Goal: Complete application form

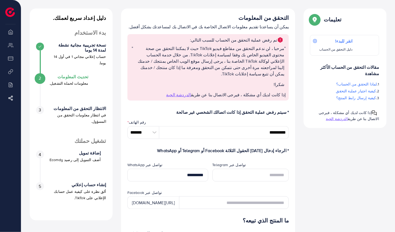
scroll to position [25, 0]
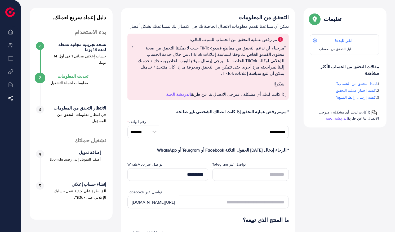
click at [191, 91] on span "الدردشة الحية" at bounding box center [178, 94] width 25 height 6
click at [248, 81] on p "شكرا!" at bounding box center [208, 84] width 151 height 6
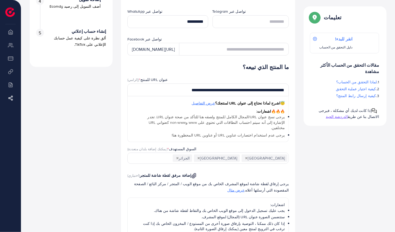
scroll to position [180, 0]
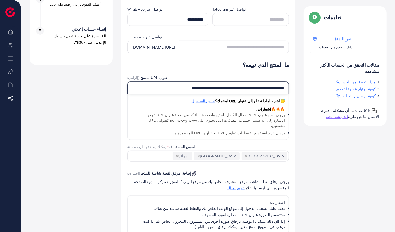
click at [153, 85] on input "**********" at bounding box center [207, 88] width 161 height 13
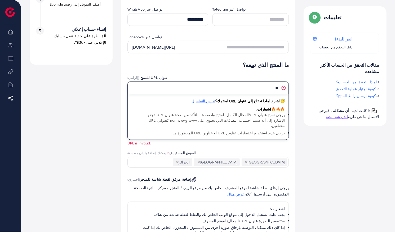
type input "*"
click at [254, 82] on input "text" at bounding box center [207, 88] width 161 height 13
click at [255, 82] on input "text" at bounding box center [207, 88] width 161 height 13
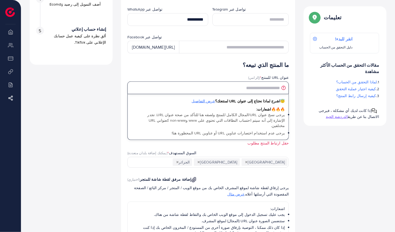
click at [255, 82] on input "text" at bounding box center [207, 88] width 161 height 13
drag, startPoint x: 255, startPoint y: 81, endPoint x: 248, endPoint y: 70, distance: 13.1
click at [248, 75] on div "عنوان URL للمنتج * (إلزامي) 😇 اشرح لماذا نحتاج إلى عنوان URL لمنتجك؟ عرض التفاص…" at bounding box center [207, 110] width 161 height 71
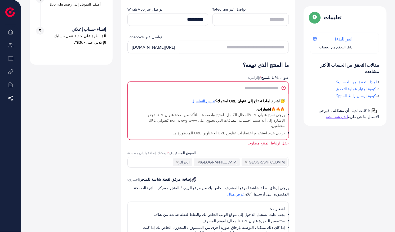
click at [248, 75] on div "عنوان URL للمنتج * (إلزامي)" at bounding box center [207, 78] width 161 height 7
drag, startPoint x: 248, startPoint y: 70, endPoint x: 226, endPoint y: 67, distance: 21.7
click at [226, 67] on div "ما المنتج الذي تبيعه؟ عنوان URL للمنتج * (إلزامي) 😇 اشرح لماذا نحتاج إلى عنوان …" at bounding box center [207, 183] width 161 height 243
drag, startPoint x: 275, startPoint y: 71, endPoint x: 266, endPoint y: 70, distance: 8.2
click at [266, 75] on label "عنوان URL للمنتج * (إلزامي)" at bounding box center [268, 77] width 41 height 5
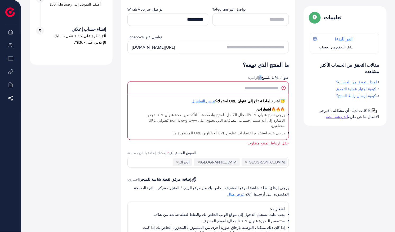
click at [267, 71] on div "ما المنتج الذي تبيعه؟ عنوان URL للمنتج * (إلزامي) 😇 اشرح لماذا نحتاج إلى عنوان …" at bounding box center [207, 183] width 161 height 243
drag, startPoint x: 267, startPoint y: 71, endPoint x: 250, endPoint y: 73, distance: 16.8
click at [250, 73] on div "ما المنتج الذي تبيعه؟ عنوان URL للمنتج * (إلزامي) 😇 اشرح لماذا نحتاج إلى عنوان …" at bounding box center [207, 183] width 161 height 243
drag, startPoint x: 265, startPoint y: 70, endPoint x: 287, endPoint y: 73, distance: 21.6
click at [287, 75] on label "عنوان URL للمنتج * (إلزامي)" at bounding box center [268, 77] width 41 height 5
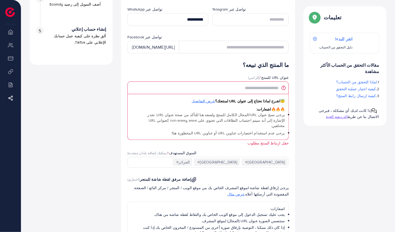
drag, startPoint x: 287, startPoint y: 73, endPoint x: 292, endPoint y: 73, distance: 5.0
click at [292, 75] on div "عنوان URL للمنتج * (إلزامي) 😇 اشرح لماذا نحتاج إلى عنوان URL لمنتجك؟ عرض التفاص…" at bounding box center [208, 112] width 170 height 75
drag, startPoint x: 292, startPoint y: 73, endPoint x: 267, endPoint y: 72, distance: 25.2
click at [267, 75] on div "عنوان URL للمنتج * (إلزامي) 😇 اشرح لماذا نحتاج إلى عنوان URL لمنتجك؟ عرض التفاص…" at bounding box center [208, 112] width 170 height 75
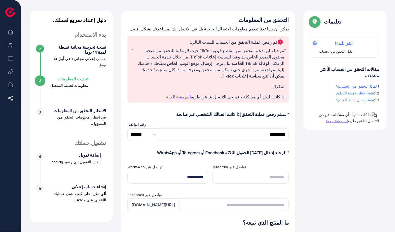
scroll to position [96, 0]
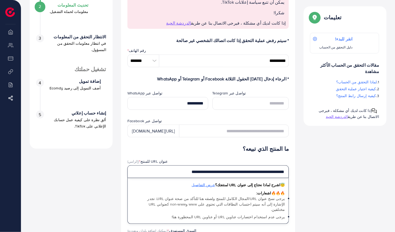
click at [159, 165] on input "**********" at bounding box center [207, 171] width 161 height 13
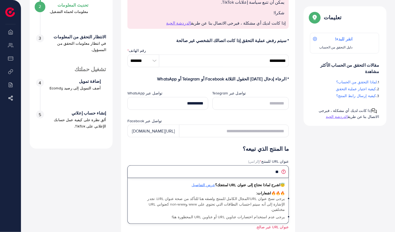
type input "*"
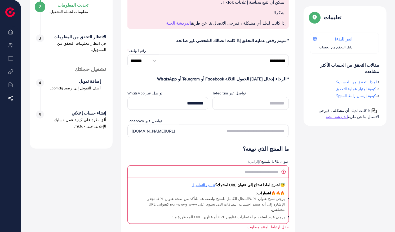
click at [245, 165] on input "text" at bounding box center [207, 171] width 161 height 13
paste input "**********"
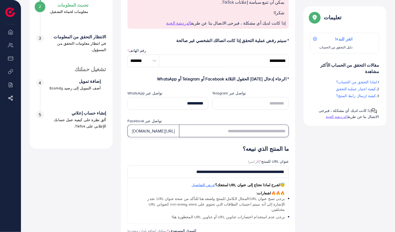
click at [225, 129] on input "text" at bounding box center [234, 131] width 110 height 13
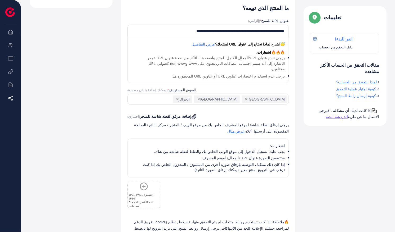
scroll to position [253, 0]
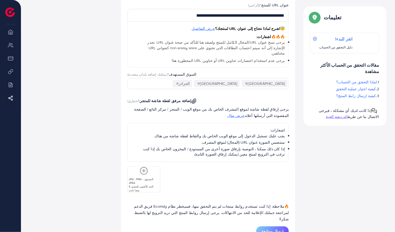
click at [282, 223] on span "إرسال ومتابعة" at bounding box center [272, 231] width 22 height 5
type input "**********"
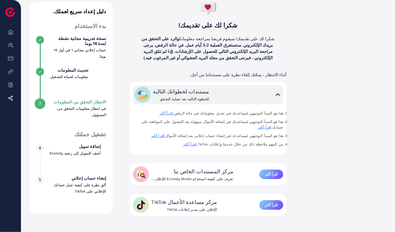
scroll to position [31, 0]
click at [92, 186] on p "ألق نظرة على كيفية عمل حسابك الإعلاني على TikTok." at bounding box center [78, 188] width 57 height 13
click at [44, 179] on div "5 إنشاء حساب إعلاني ألق نظرة على كيفية عمل حسابك الإعلاني على TikTok." at bounding box center [71, 185] width 70 height 19
click at [37, 183] on div "5" at bounding box center [40, 180] width 8 height 8
click at [41, 181] on span "5" at bounding box center [40, 180] width 2 height 6
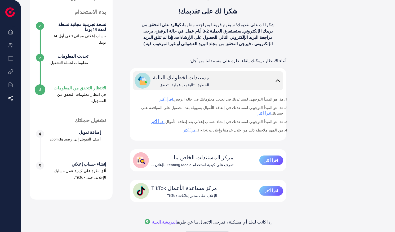
scroll to position [44, 0]
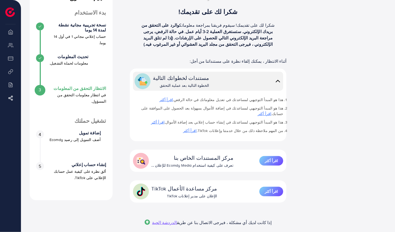
click at [173, 98] on link "اقرأ أكثر" at bounding box center [166, 99] width 14 height 5
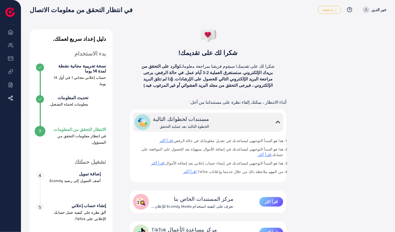
scroll to position [0, 0]
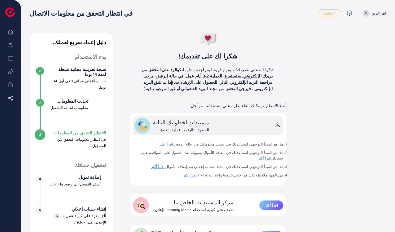
click at [12, 14] on img at bounding box center [10, 12] width 10 height 10
click at [379, 14] on p "خير الدين" at bounding box center [378, 13] width 15 height 6
click at [368, 12] on icon at bounding box center [366, 13] width 4 height 4
click at [368, 13] on icon at bounding box center [366, 13] width 4 height 4
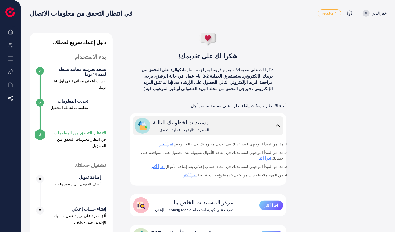
click at [373, 13] on link "خير الدين" at bounding box center [373, 13] width 26 height 7
click at [13, 16] on img at bounding box center [10, 12] width 10 height 10
